Goal: Communication & Community: Answer question/provide support

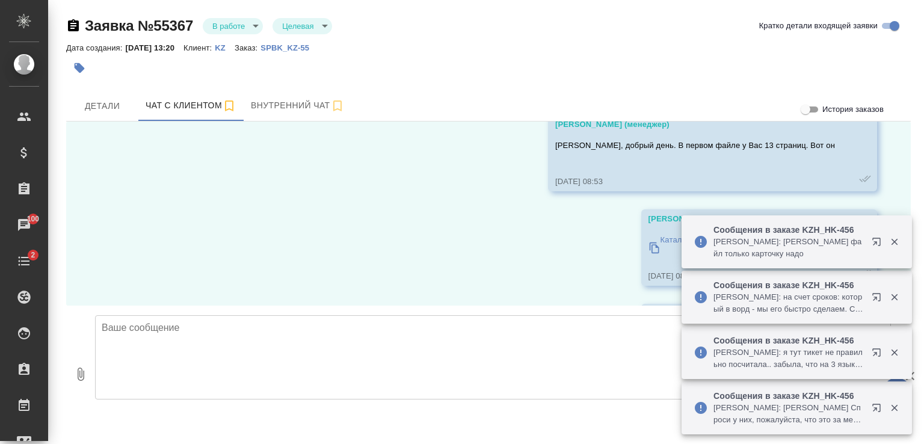
scroll to position [8122, 0]
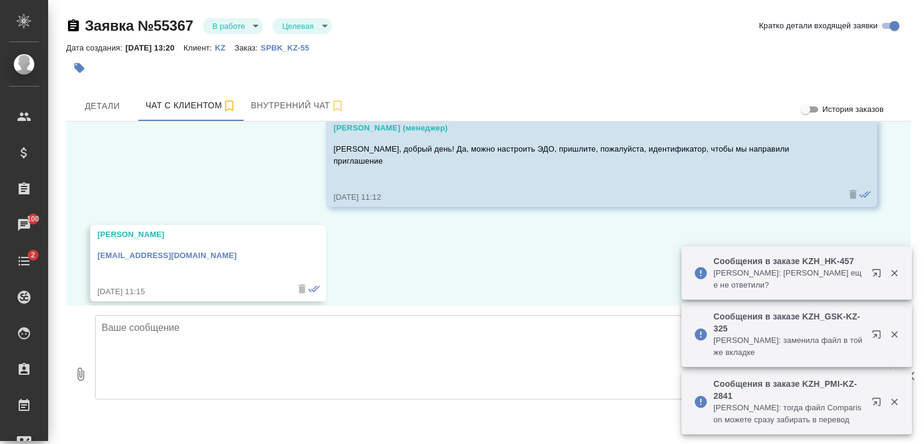
click at [256, 340] on textarea at bounding box center [492, 357] width 795 height 84
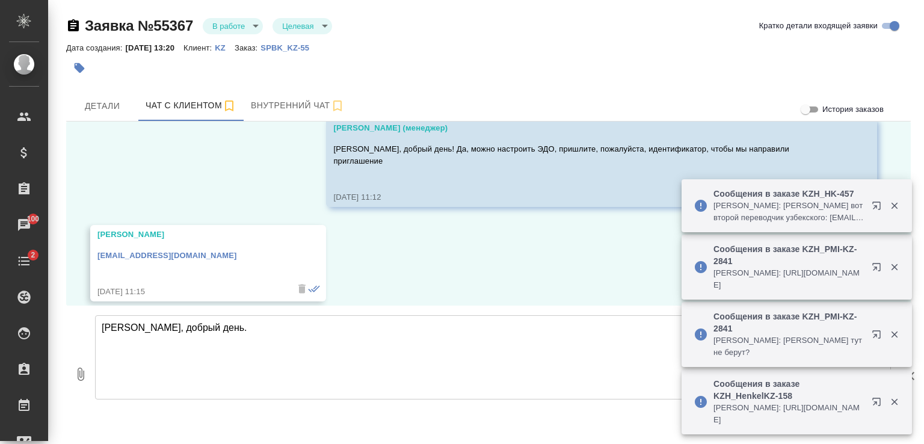
type textarea "[PERSON_NAME], добрый день."
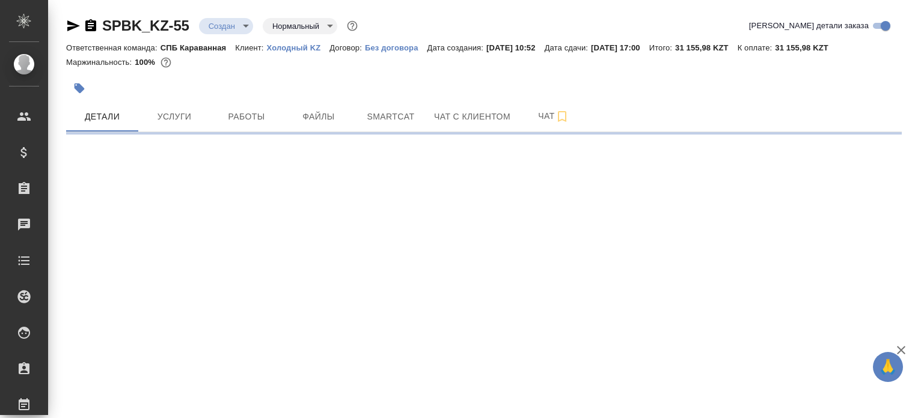
select select "RU"
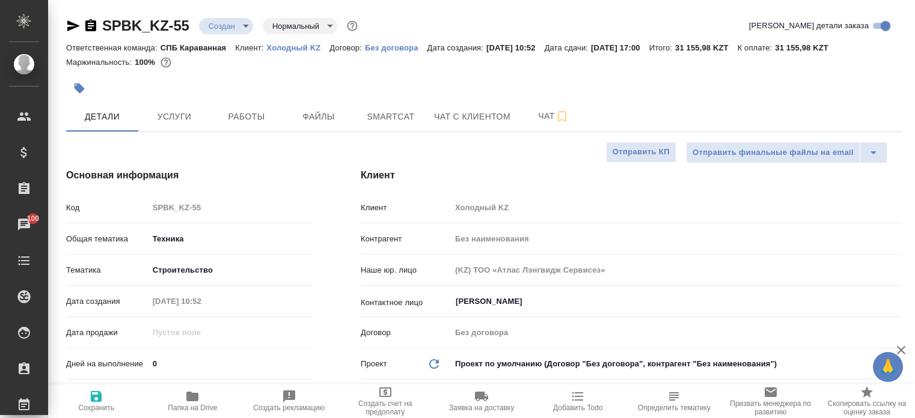
type textarea "x"
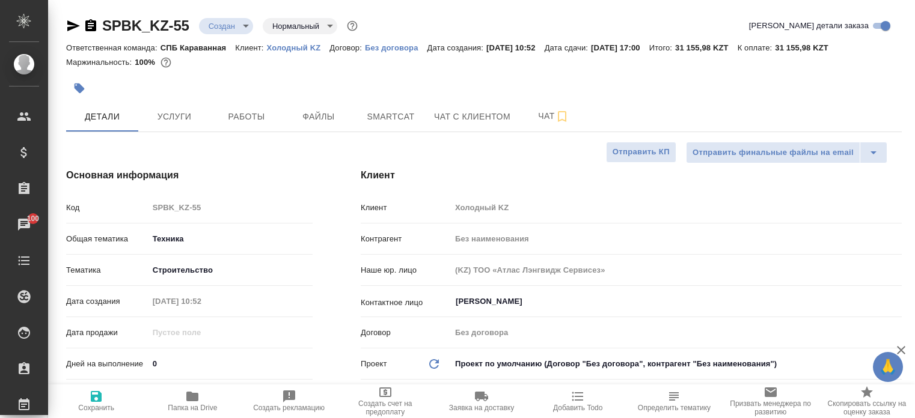
type textarea "x"
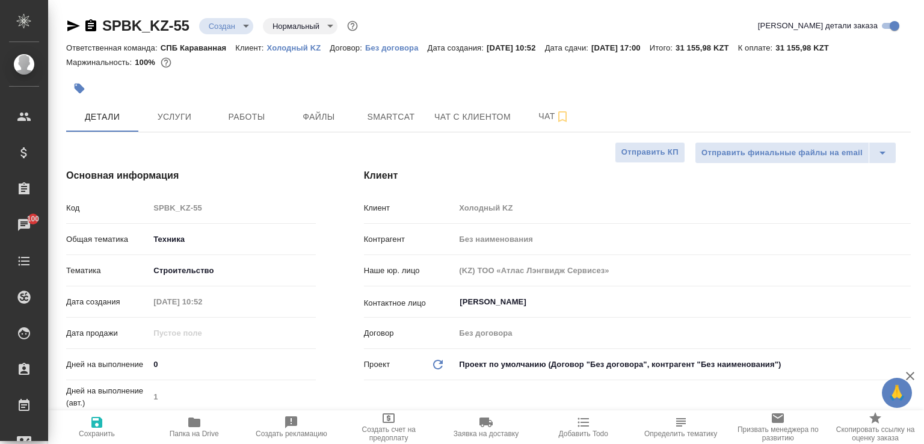
type textarea "x"
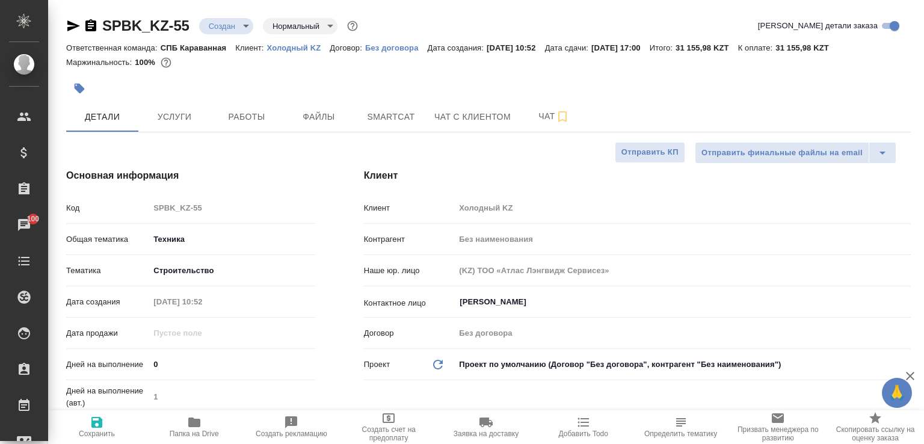
type textarea "x"
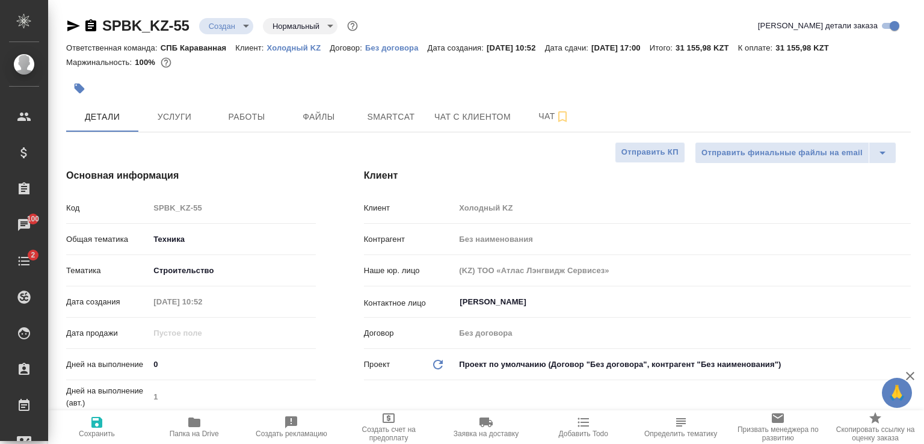
type textarea "x"
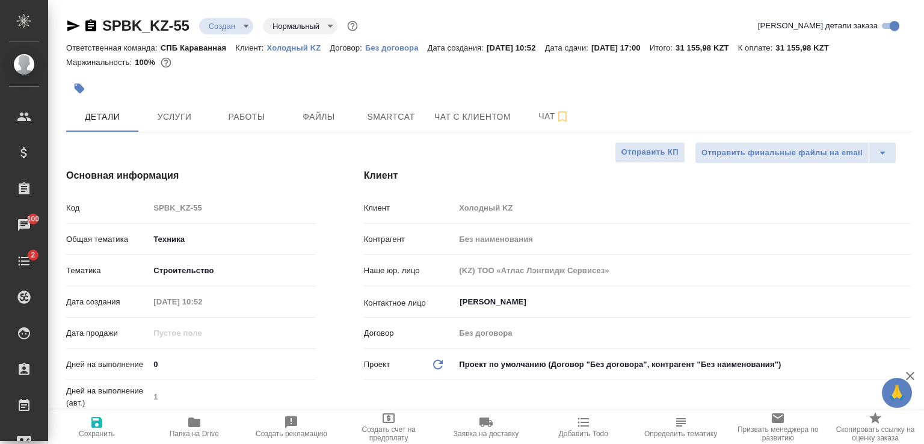
type textarea "x"
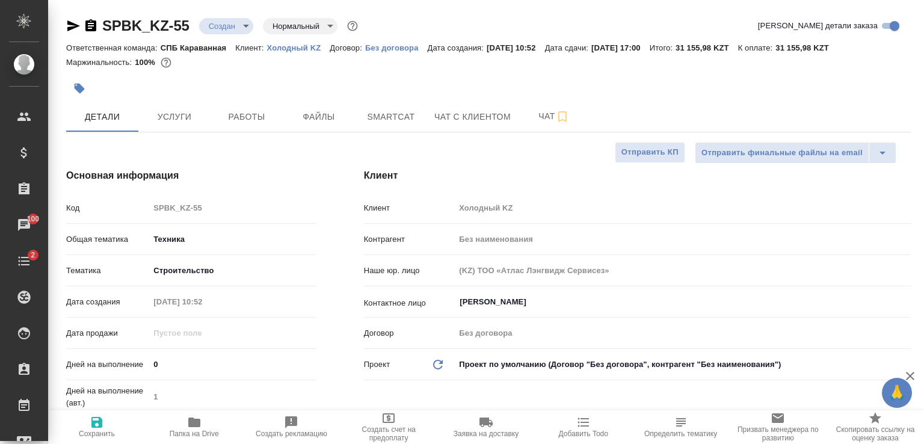
type textarea "x"
